Goal: Information Seeking & Learning: Learn about a topic

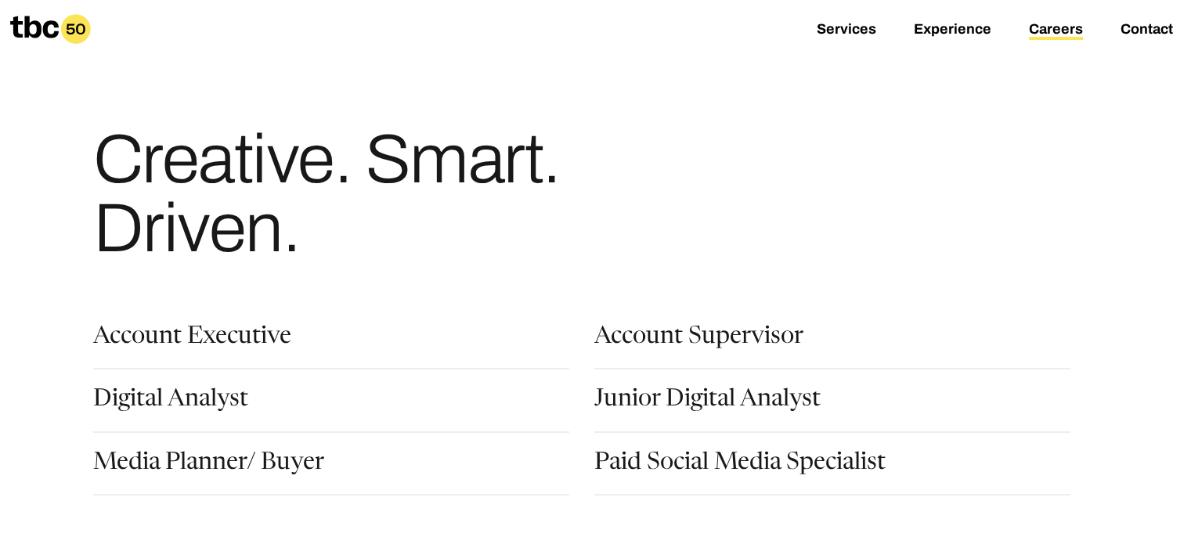
scroll to position [157, 0]
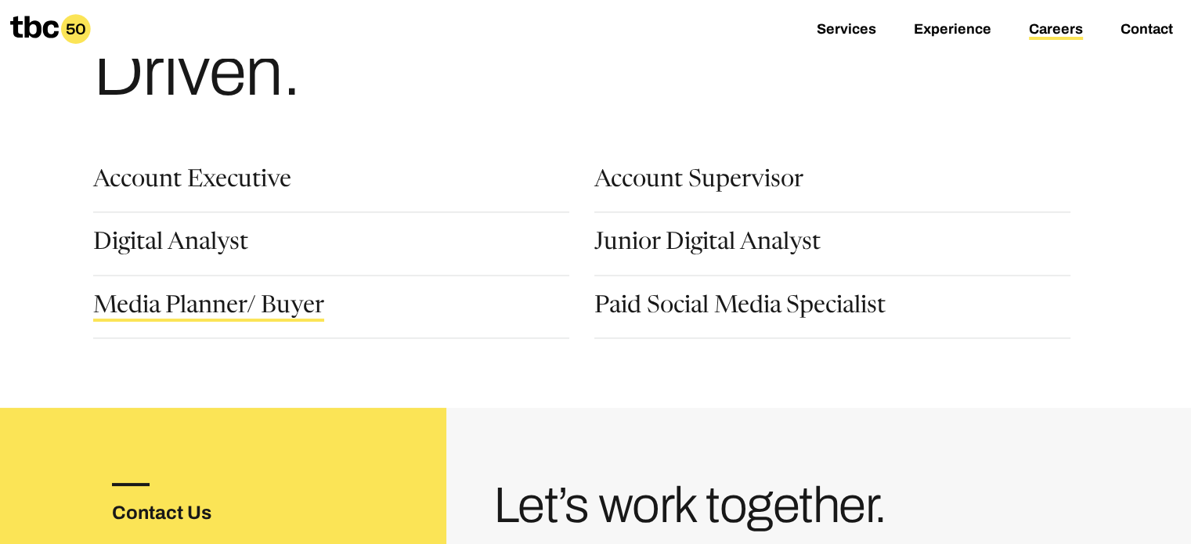
click at [215, 308] on link "Media Planner/ Buyer" at bounding box center [208, 308] width 231 height 27
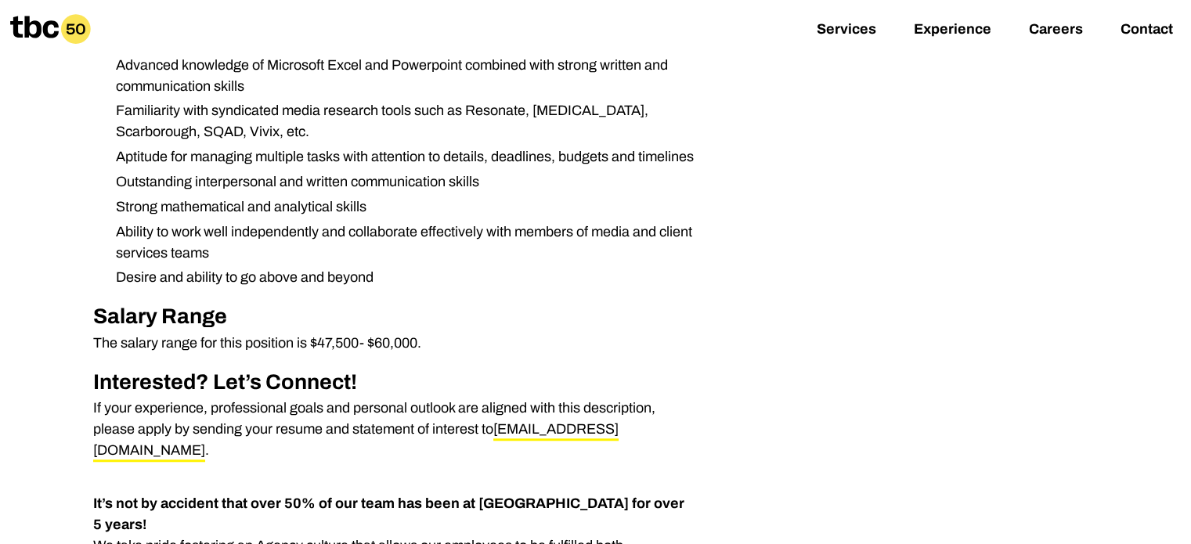
scroll to position [1175, 0]
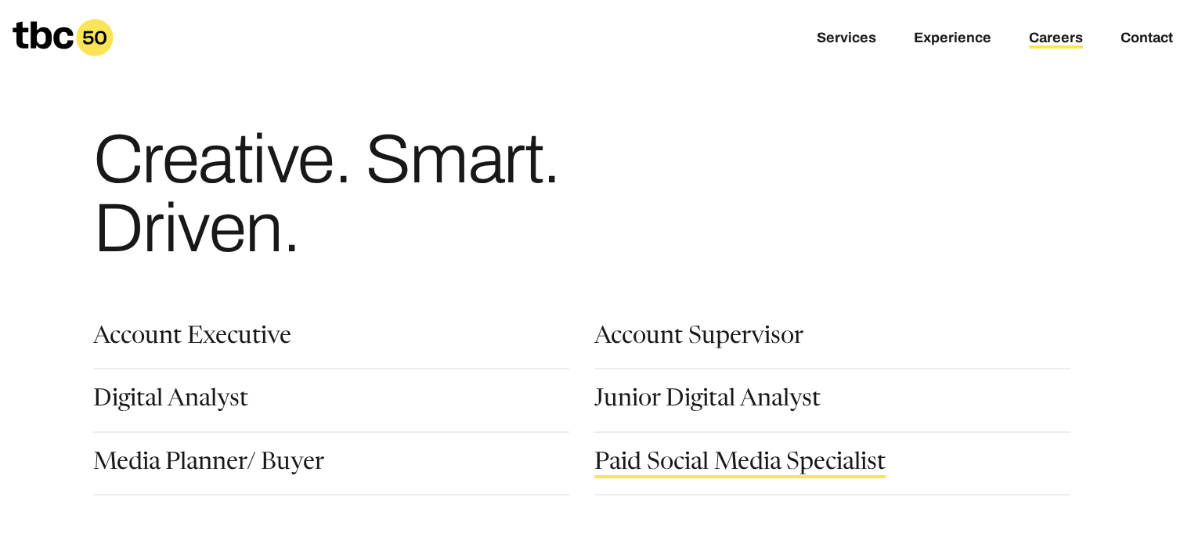
click at [777, 467] on link "Paid Social Media Specialist" at bounding box center [739, 465] width 291 height 27
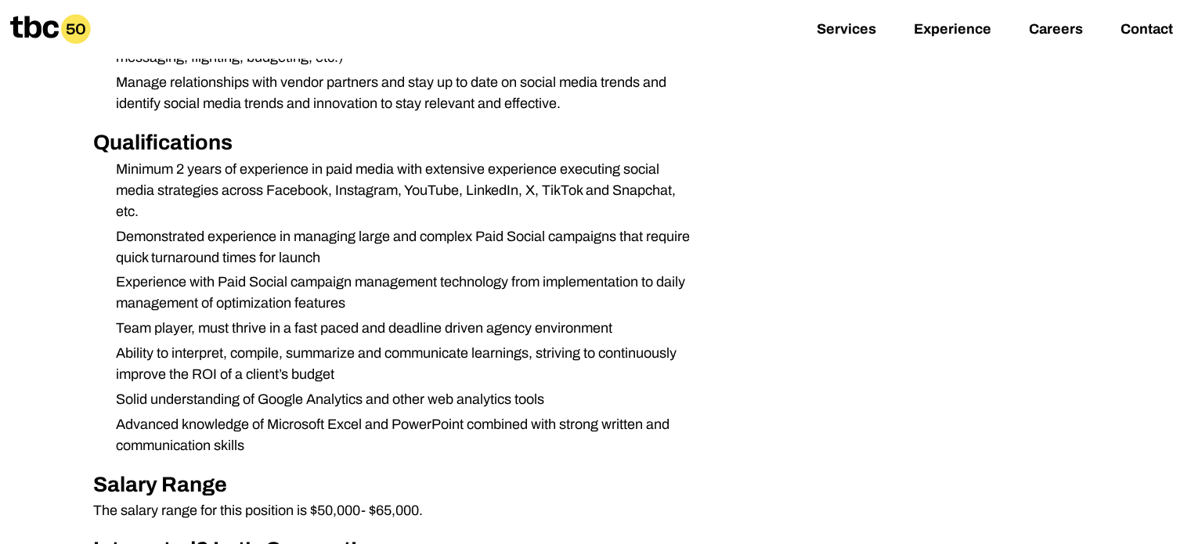
scroll to position [940, 0]
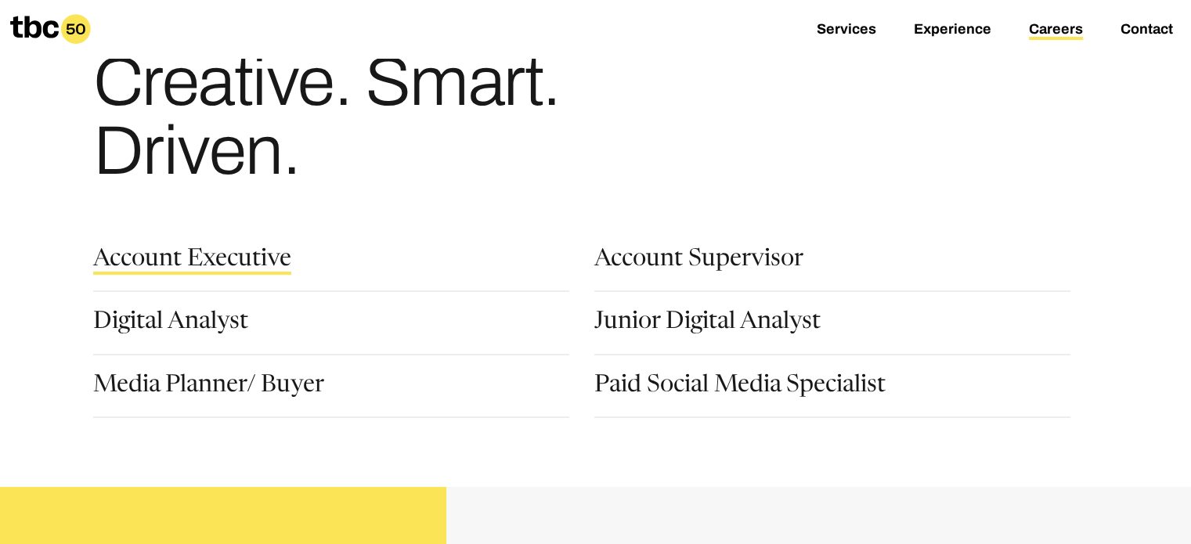
scroll to position [78, 0]
click at [178, 325] on link "Digital Analyst" at bounding box center [170, 323] width 155 height 27
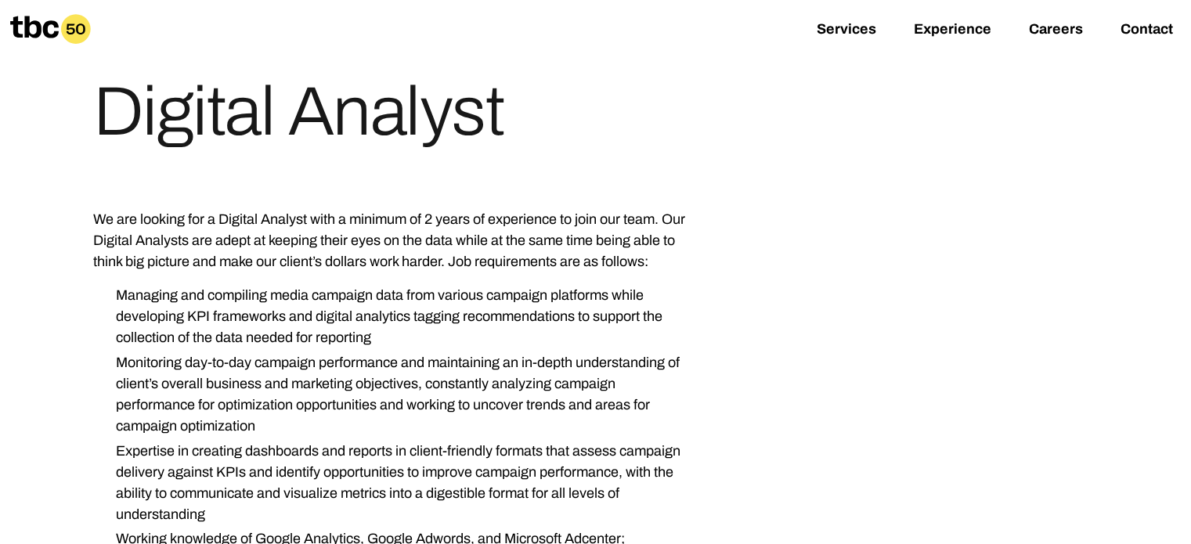
scroll to position [157, 0]
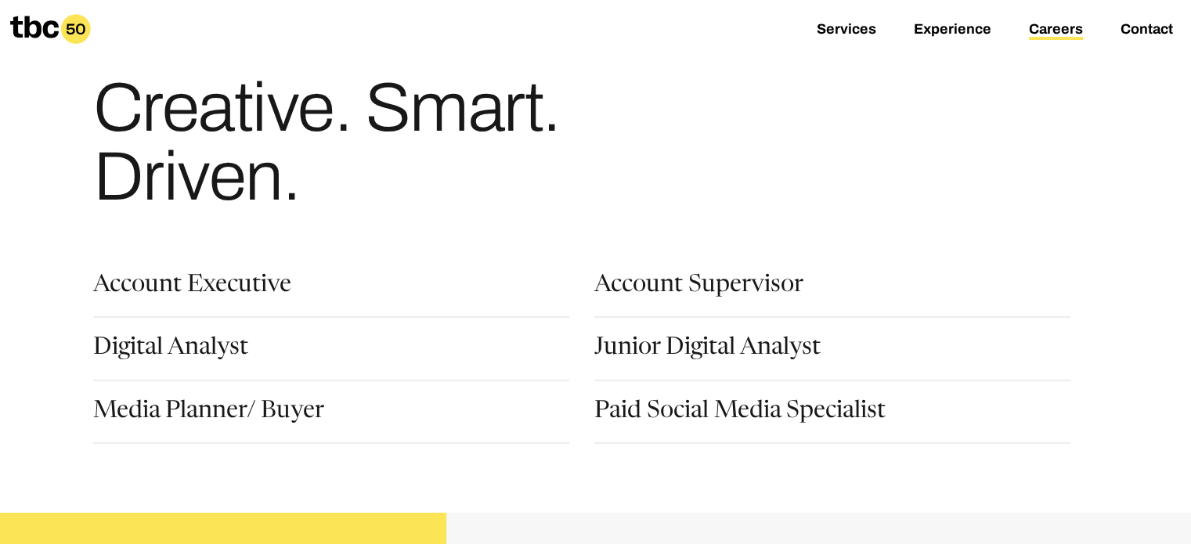
scroll to position [78, 0]
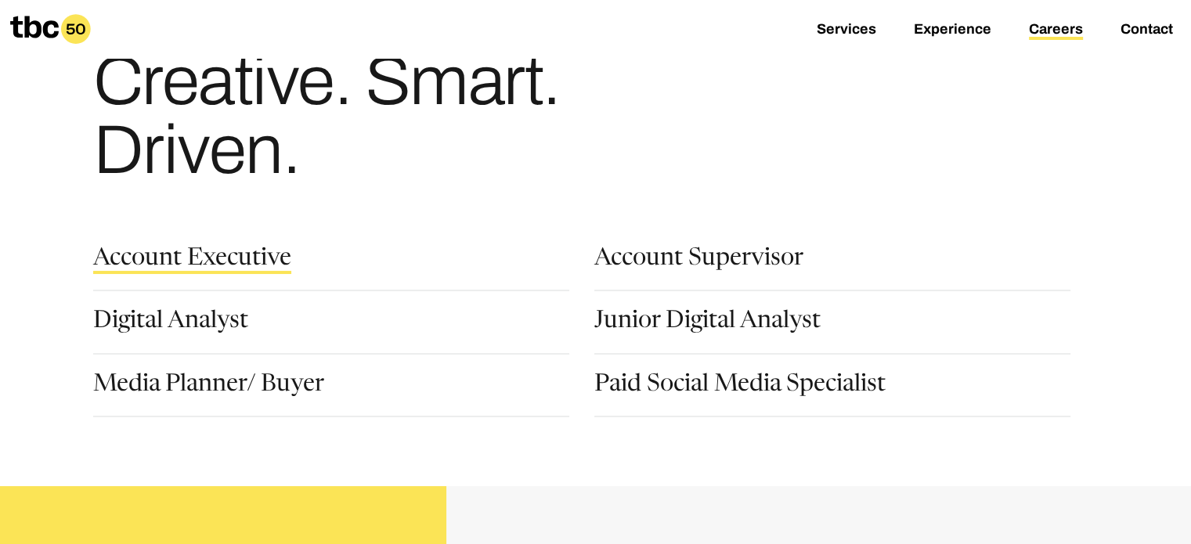
click at [210, 257] on link "Account Executive" at bounding box center [192, 260] width 198 height 27
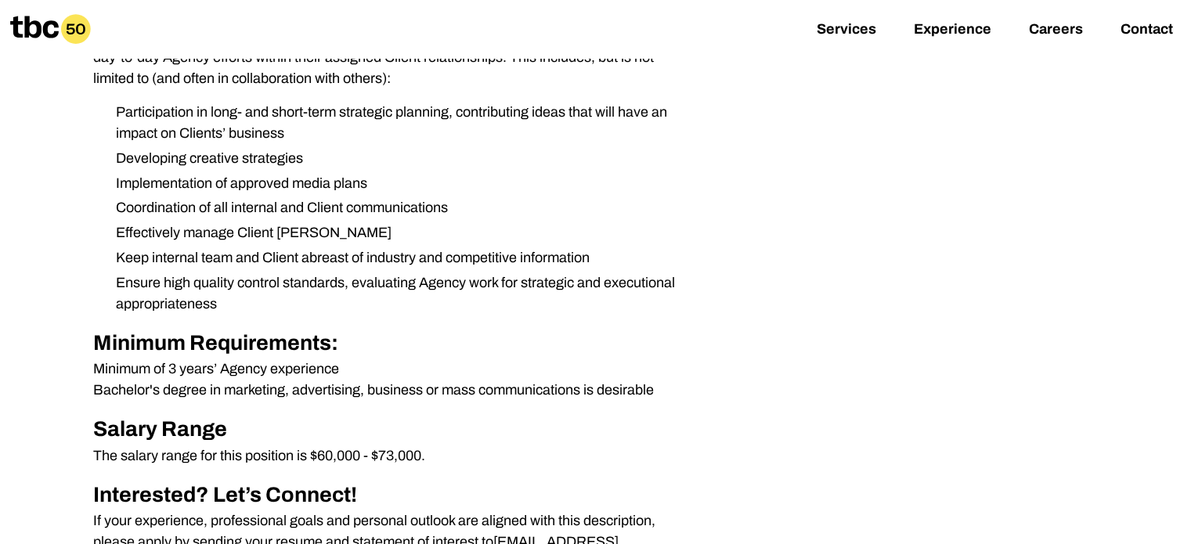
scroll to position [470, 0]
